Goal: Information Seeking & Learning: Learn about a topic

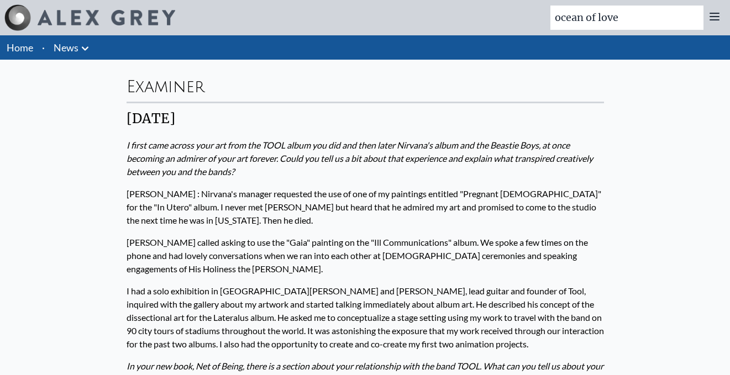
type input "ocean of love"
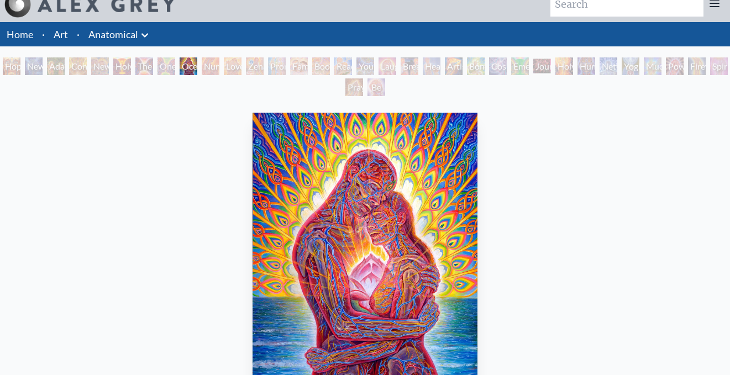
scroll to position [16, 0]
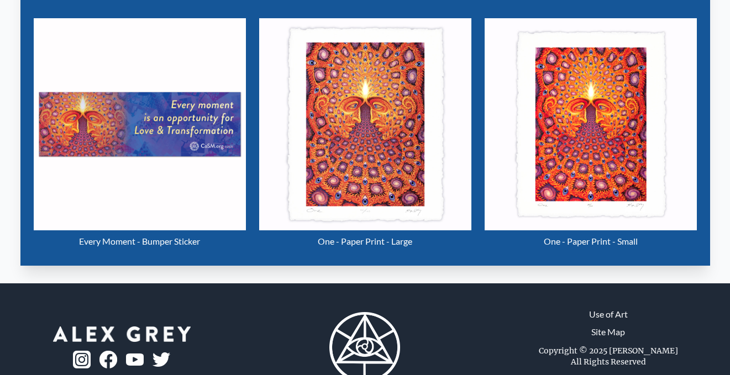
scroll to position [548, 0]
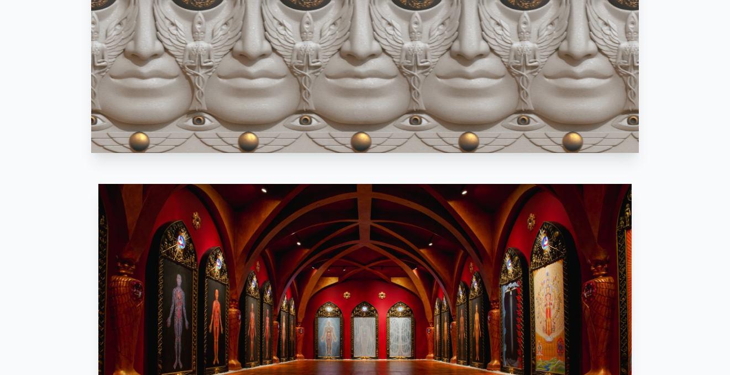
scroll to position [720, 0]
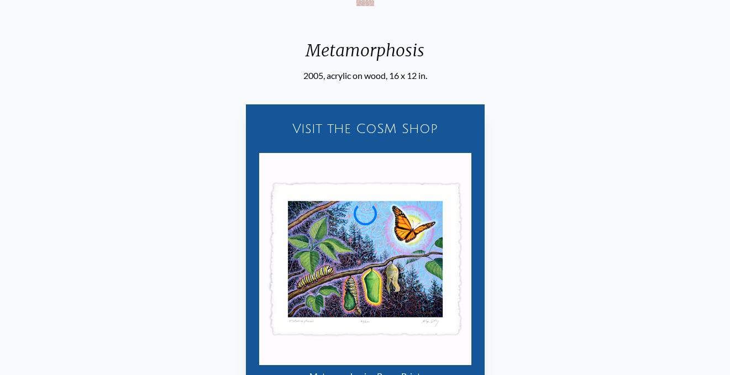
scroll to position [338, 0]
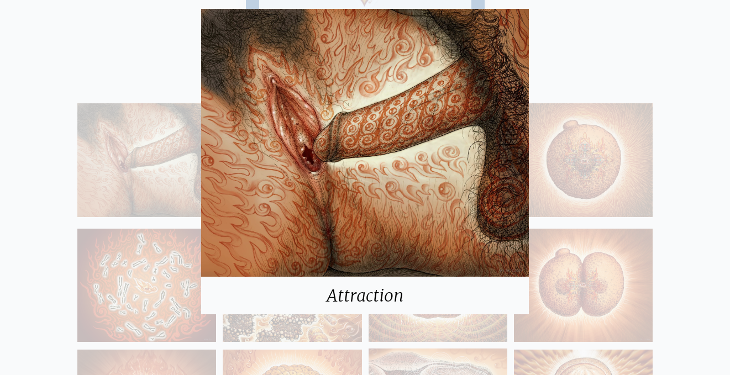
click at [169, 61] on div "Attraction" at bounding box center [365, 187] width 730 height 375
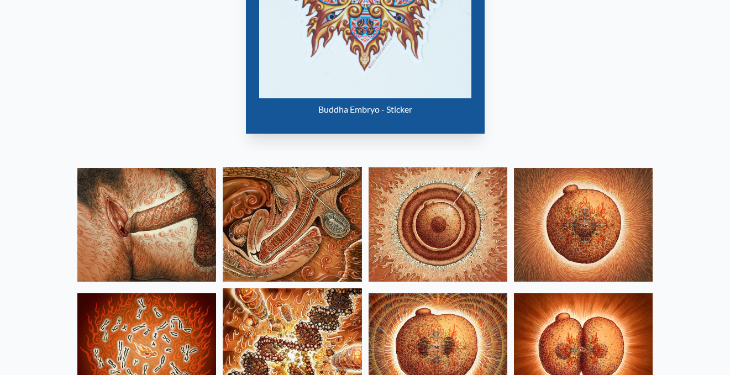
scroll to position [455, 0]
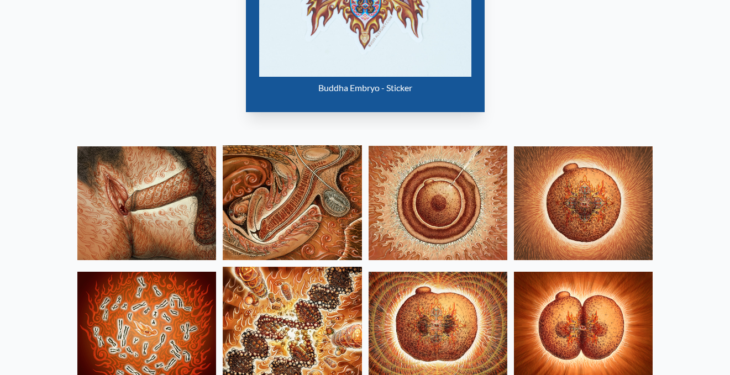
click at [160, 187] on img at bounding box center [146, 203] width 139 height 114
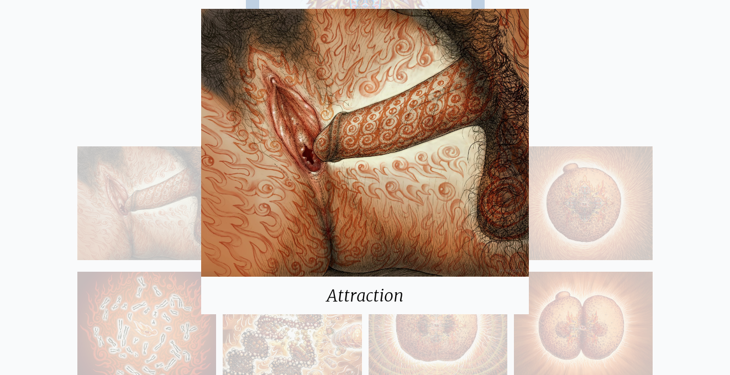
click at [342, 206] on img at bounding box center [365, 143] width 328 height 268
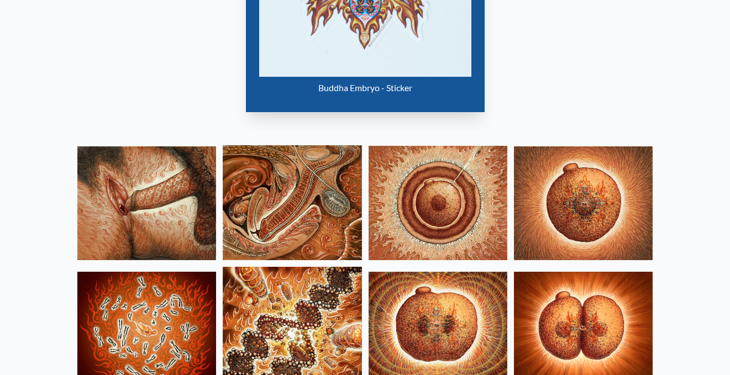
click at [286, 202] on img at bounding box center [292, 202] width 139 height 115
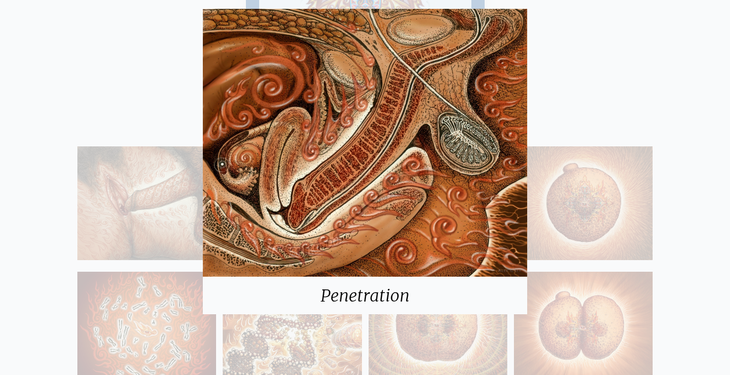
click at [161, 186] on div "Penetration" at bounding box center [365, 187] width 730 height 375
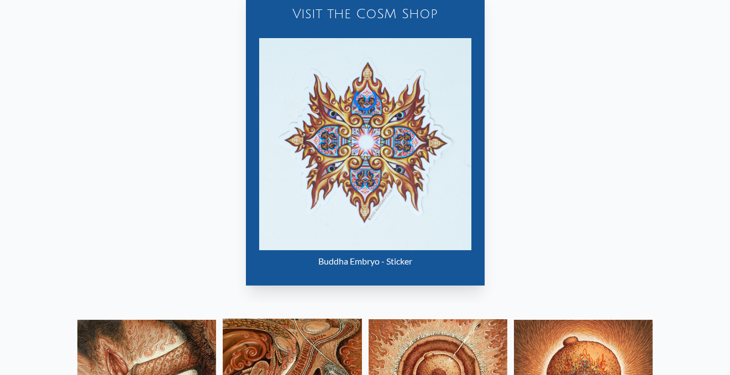
scroll to position [301, 0]
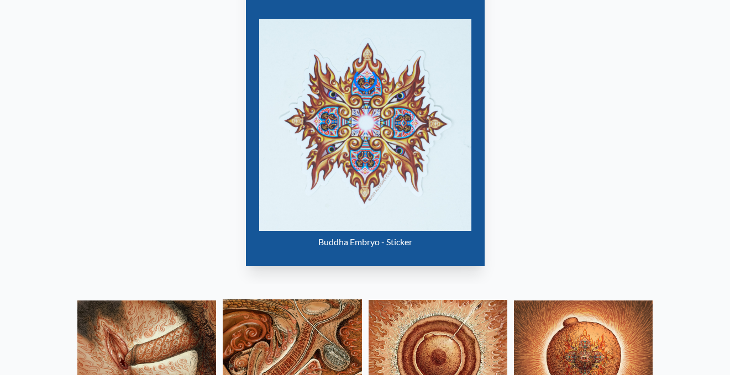
click at [190, 316] on img at bounding box center [146, 358] width 139 height 114
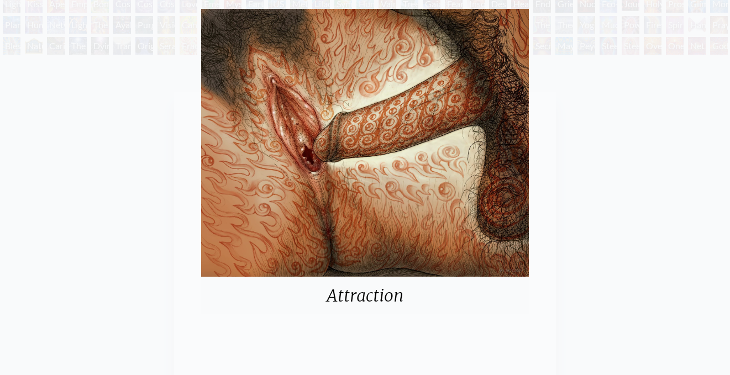
scroll to position [0, 0]
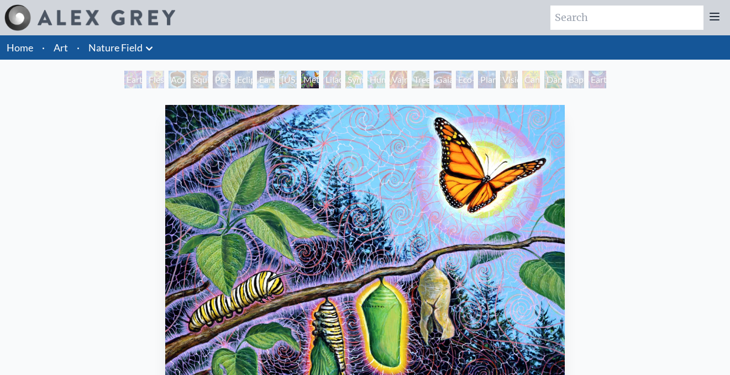
scroll to position [254, 0]
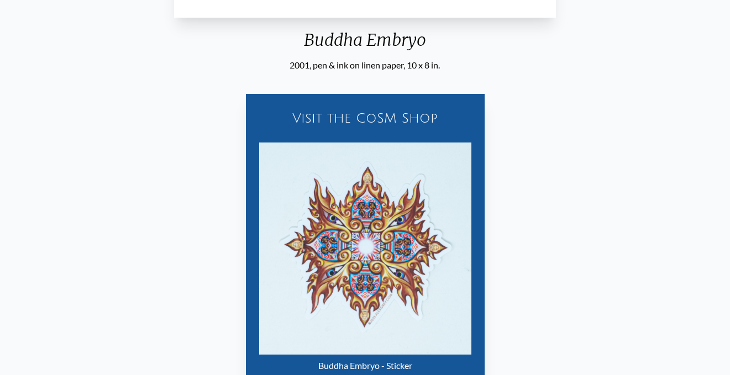
scroll to position [438, 0]
